Goal: Information Seeking & Learning: Learn about a topic

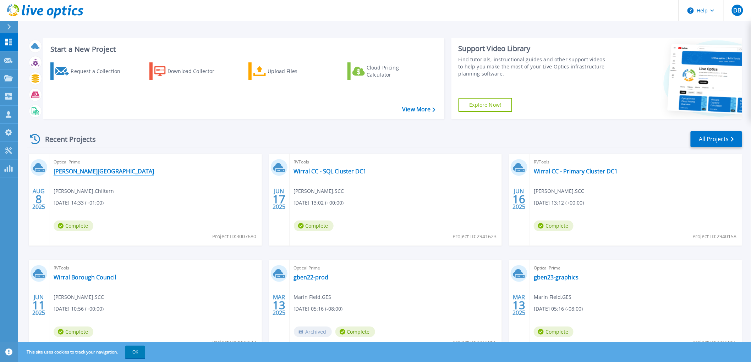
click at [86, 168] on link "[PERSON_NAME][GEOGRAPHIC_DATA]" at bounding box center [104, 171] width 100 height 7
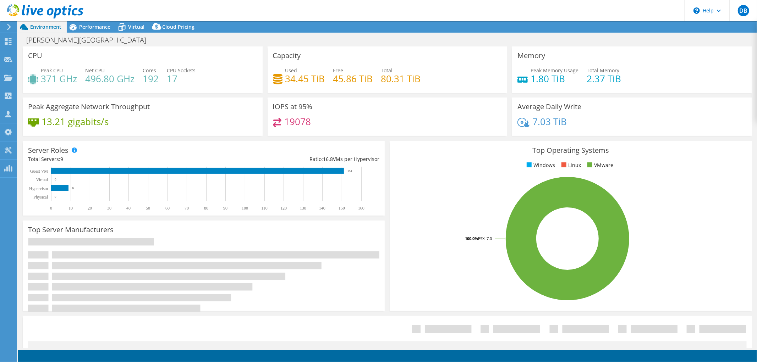
select select "USD"
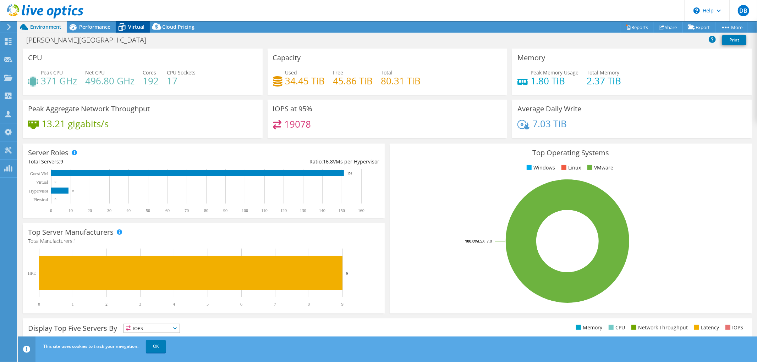
click at [131, 27] on span "Virtual" at bounding box center [136, 26] width 16 height 7
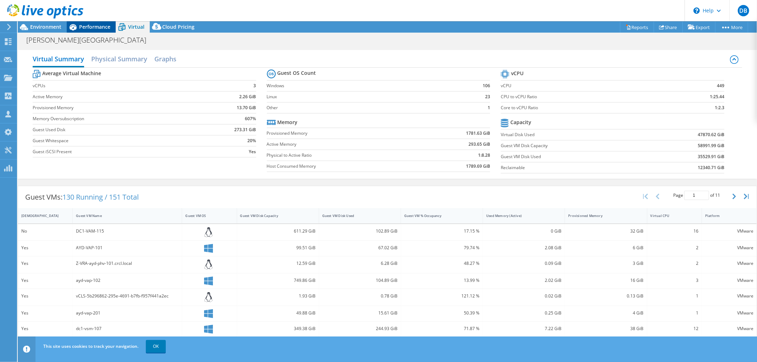
click at [86, 27] on span "Performance" at bounding box center [94, 26] width 31 height 7
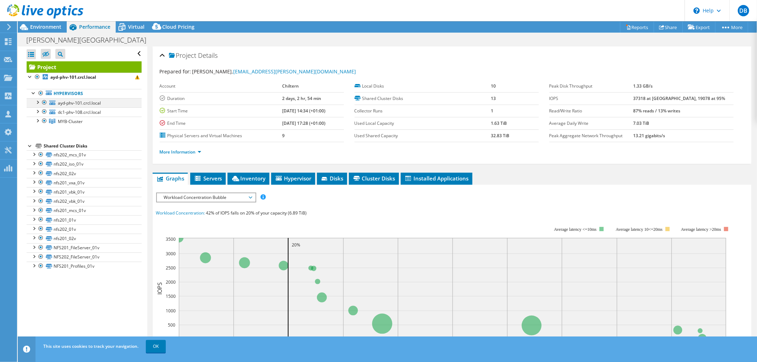
click at [37, 101] on div at bounding box center [37, 101] width 7 height 7
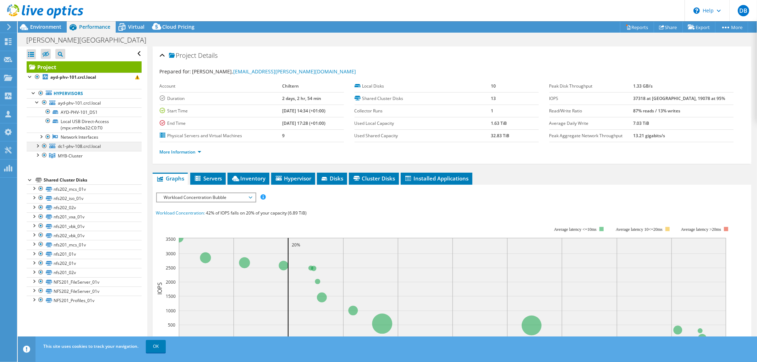
click at [37, 146] on div at bounding box center [37, 145] width 7 height 7
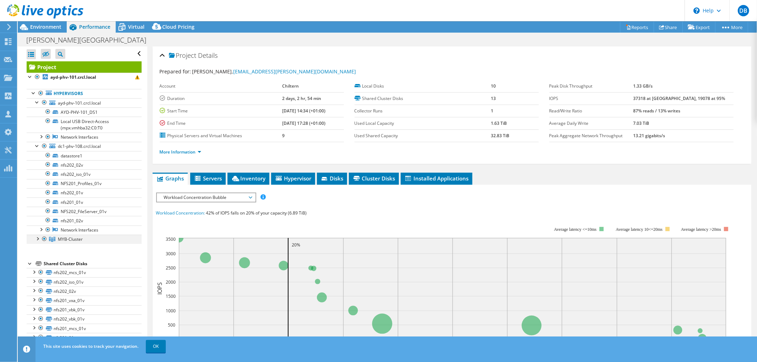
click at [35, 238] on div at bounding box center [37, 238] width 7 height 7
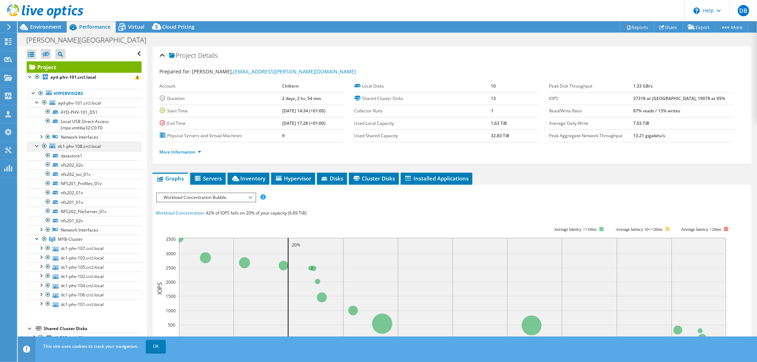
click at [34, 147] on div at bounding box center [37, 145] width 7 height 7
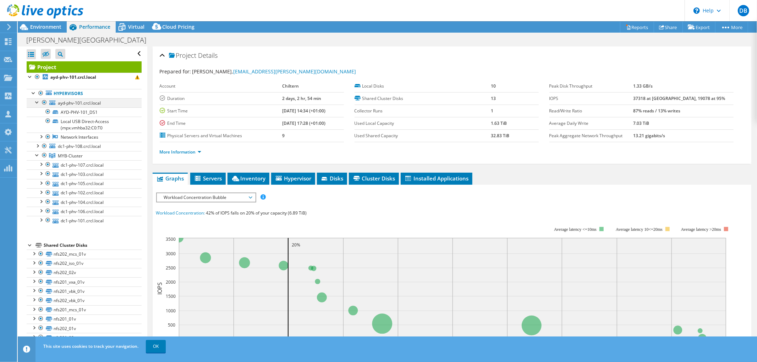
click at [37, 103] on div at bounding box center [37, 101] width 7 height 7
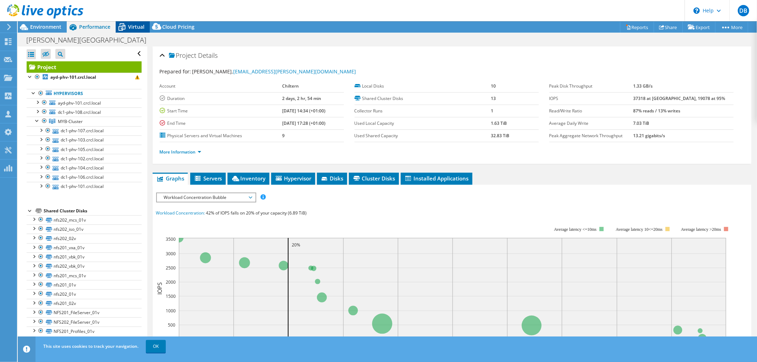
click at [136, 25] on span "Virtual" at bounding box center [136, 26] width 16 height 7
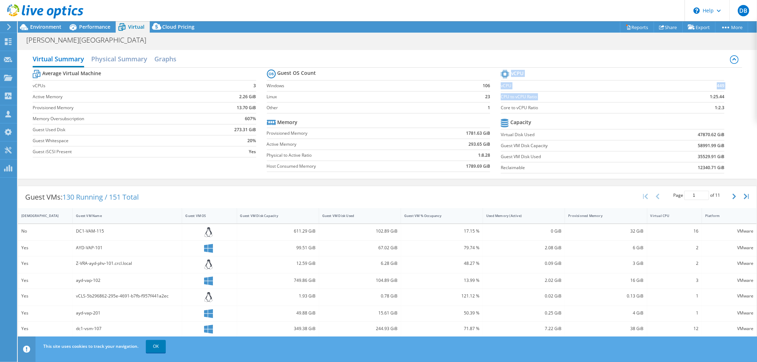
drag, startPoint x: 721, startPoint y: 98, endPoint x: 700, endPoint y: 97, distance: 20.9
click at [700, 97] on section "vCPU vCPU 449 CPU to vCPU Ratio 1:25.44 Core to vCPU Ratio 1:2.3 Capacity Virtu…" at bounding box center [618, 122] width 234 height 109
click at [696, 97] on td "1:25.44" at bounding box center [695, 96] width 59 height 11
